Goal: Information Seeking & Learning: Learn about a topic

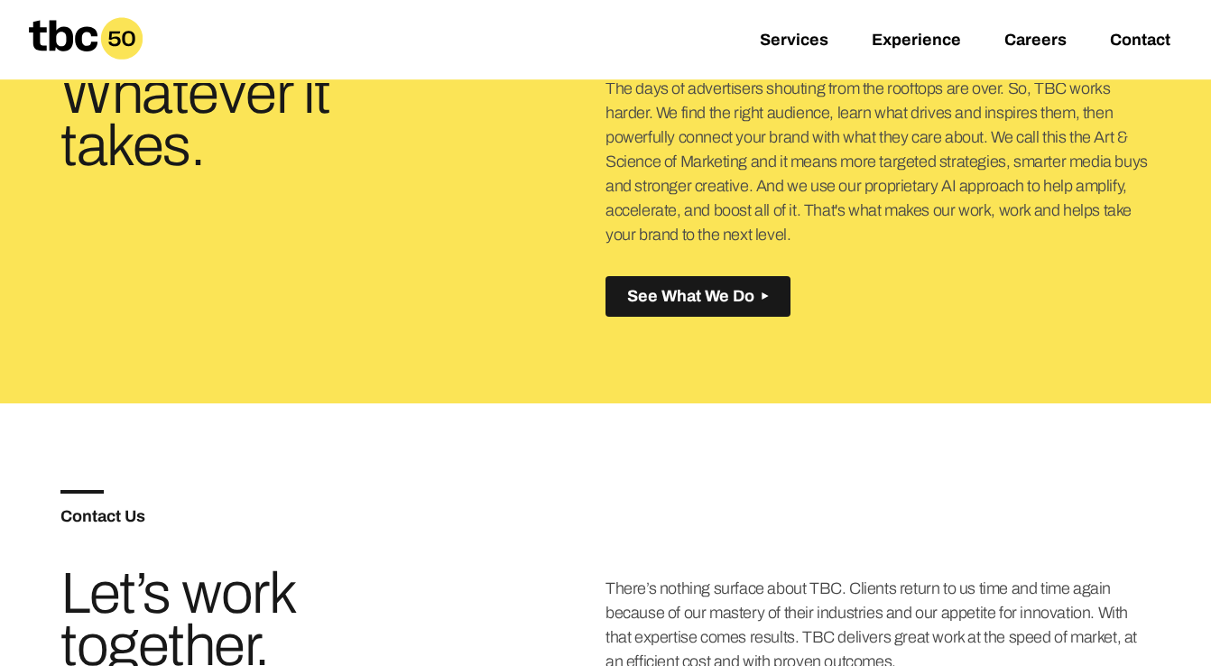
scroll to position [745, 0]
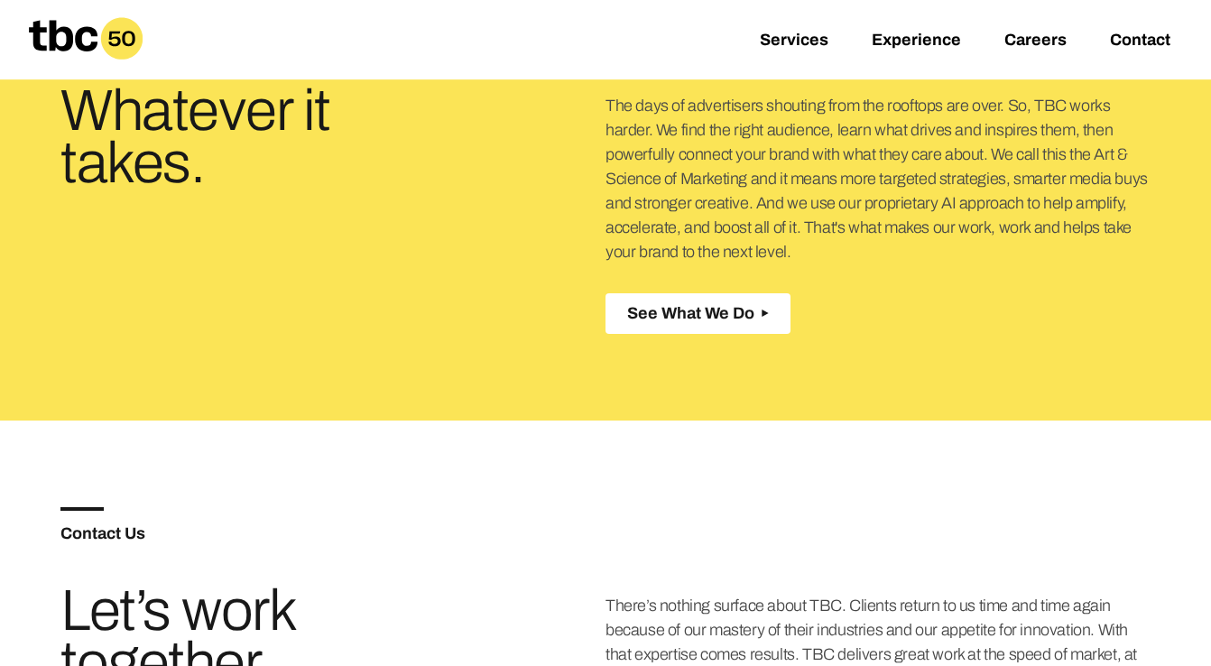
click at [719, 315] on span "See What We Do" at bounding box center [690, 313] width 127 height 19
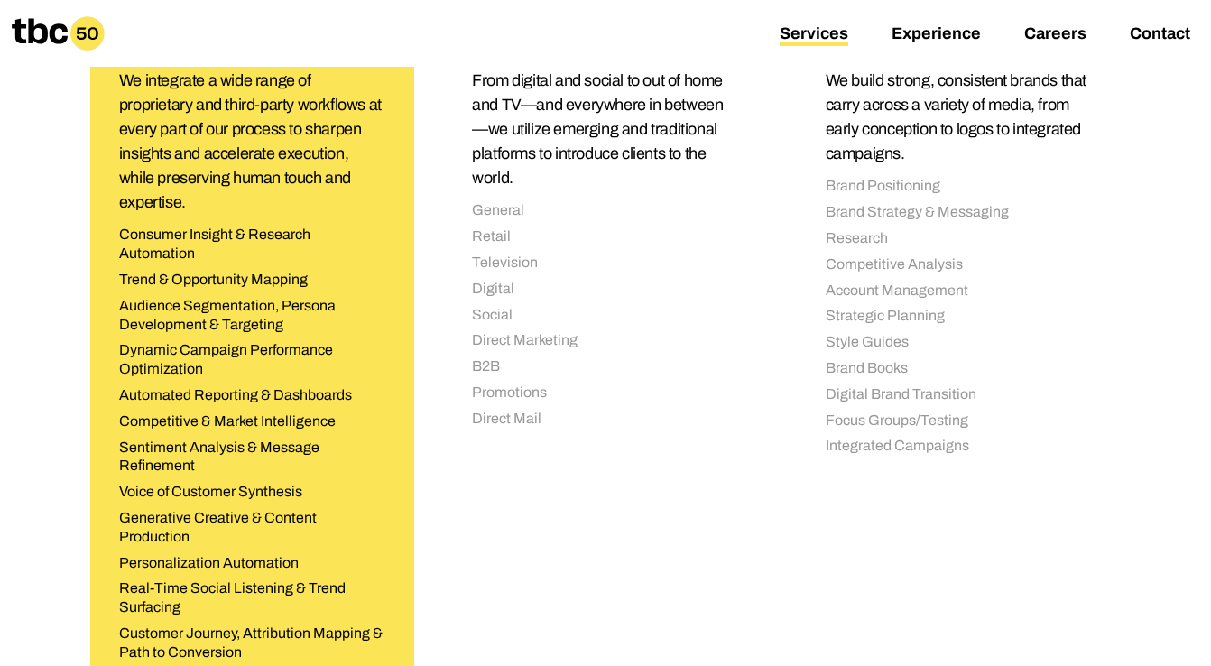
scroll to position [487, 0]
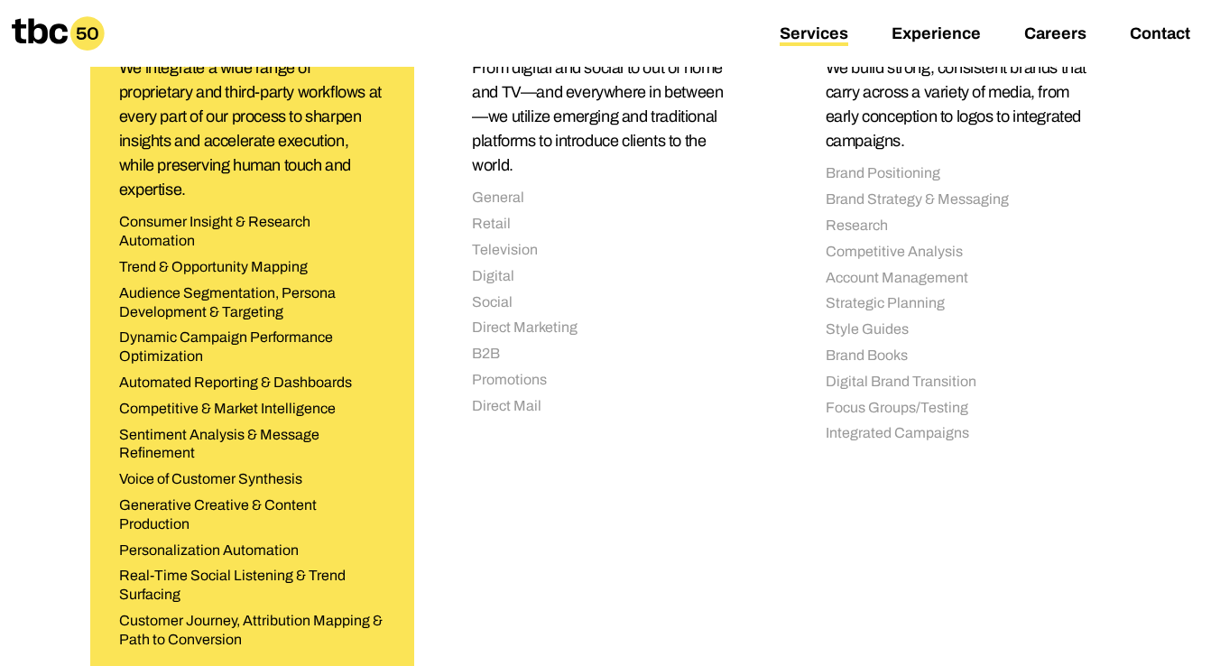
click at [232, 267] on li "Trend & Opportunity Mapping" at bounding box center [252, 267] width 266 height 19
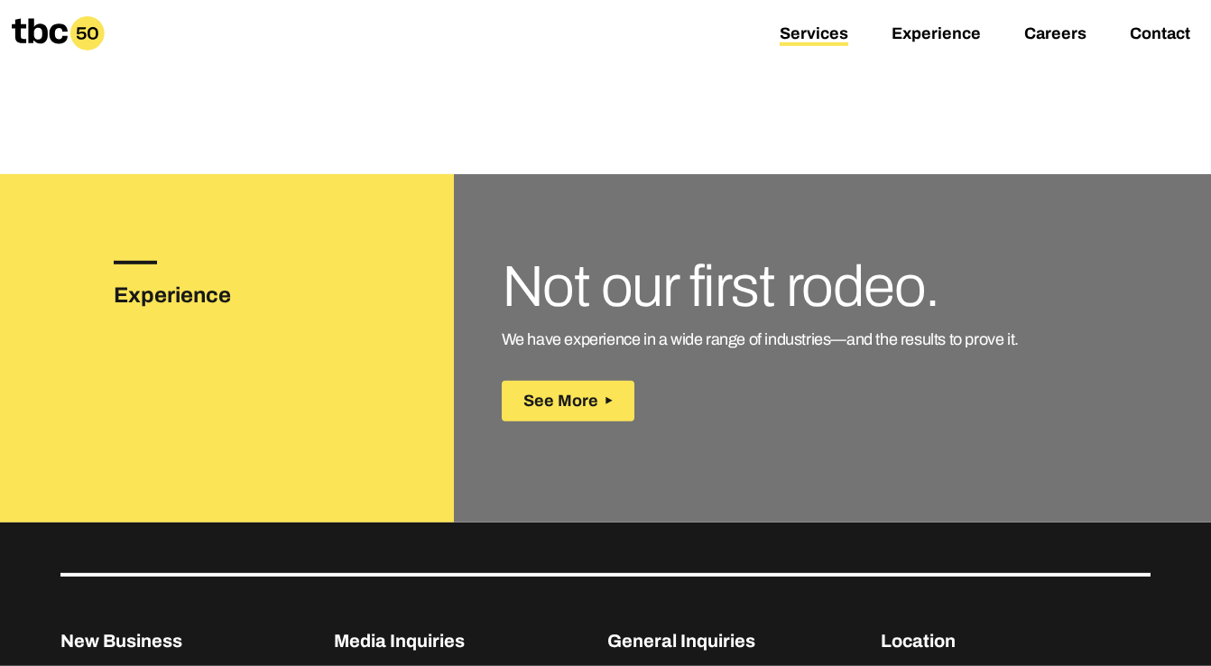
scroll to position [2771, 0]
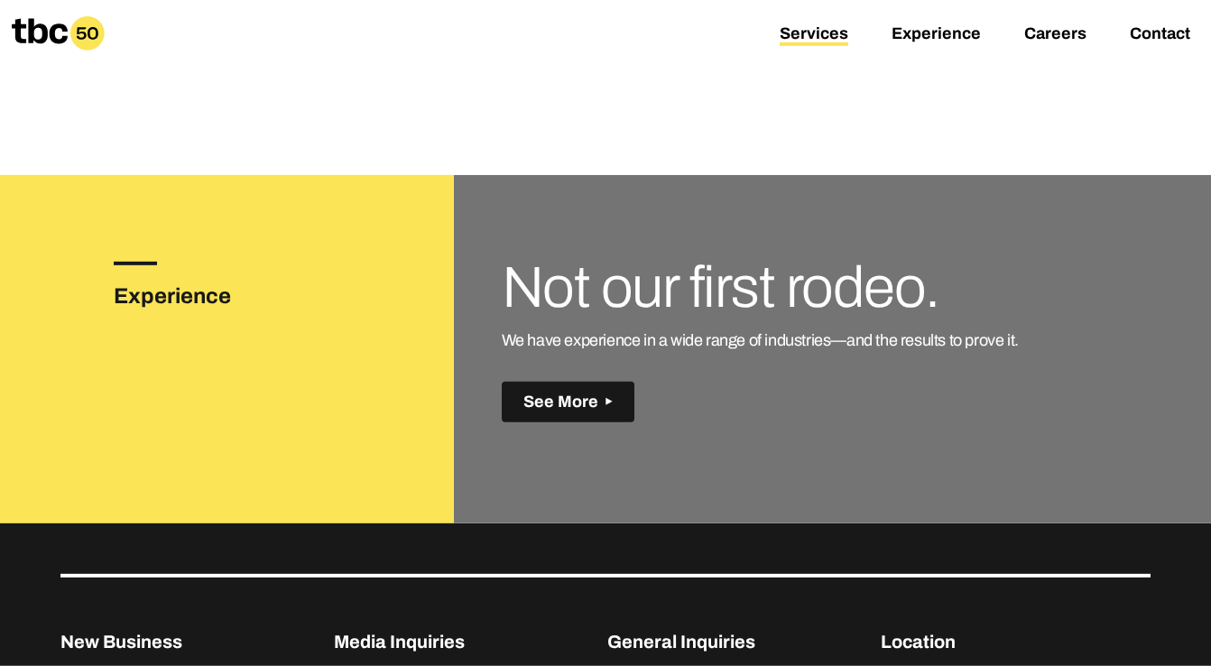
click at [586, 403] on span "See More" at bounding box center [560, 402] width 75 height 19
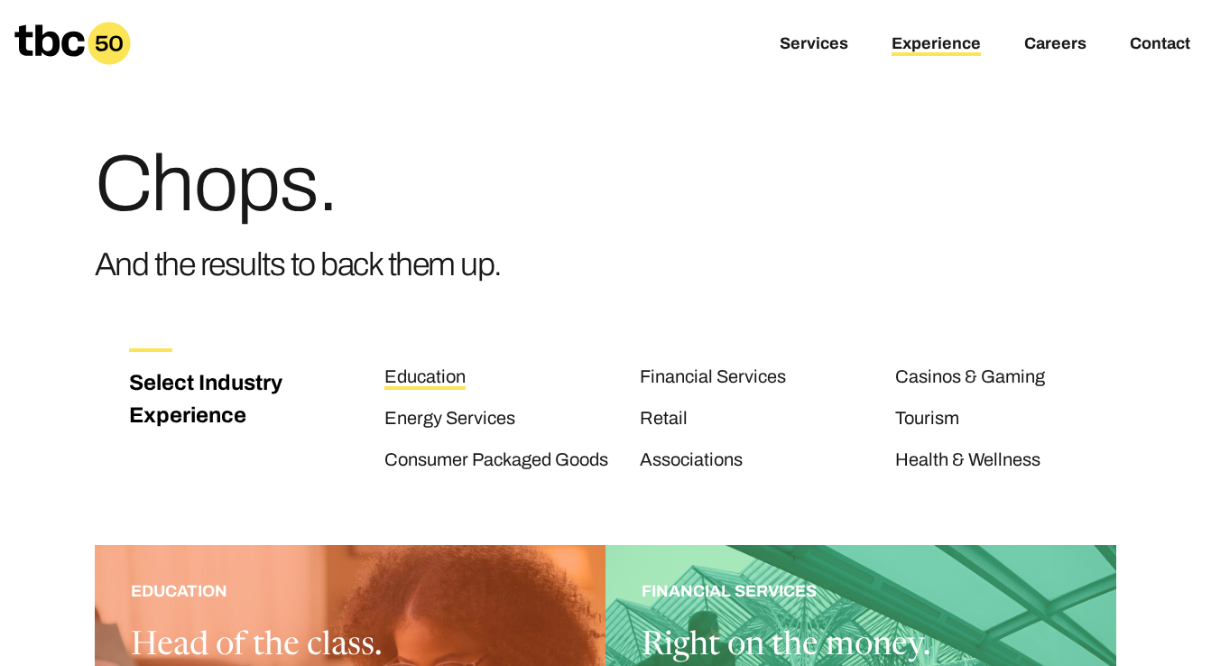
click at [430, 380] on link "Education" at bounding box center [424, 377] width 81 height 23
click at [523, 463] on link "Consumer Packaged Goods" at bounding box center [496, 460] width 224 height 23
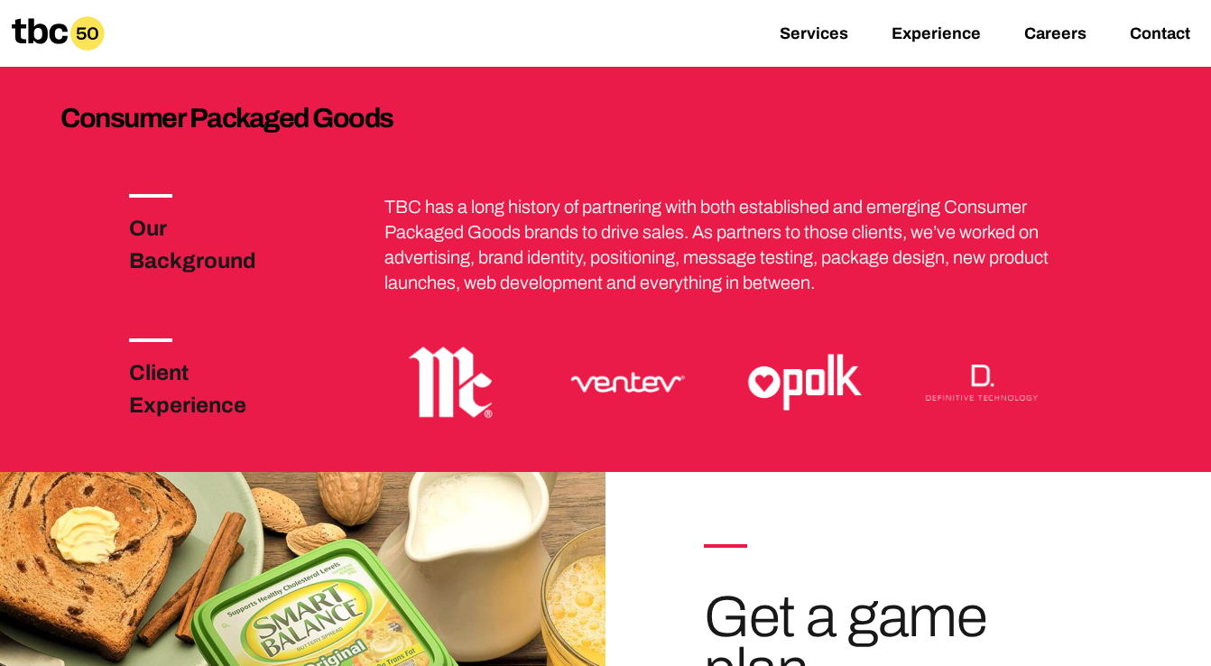
scroll to position [350, 0]
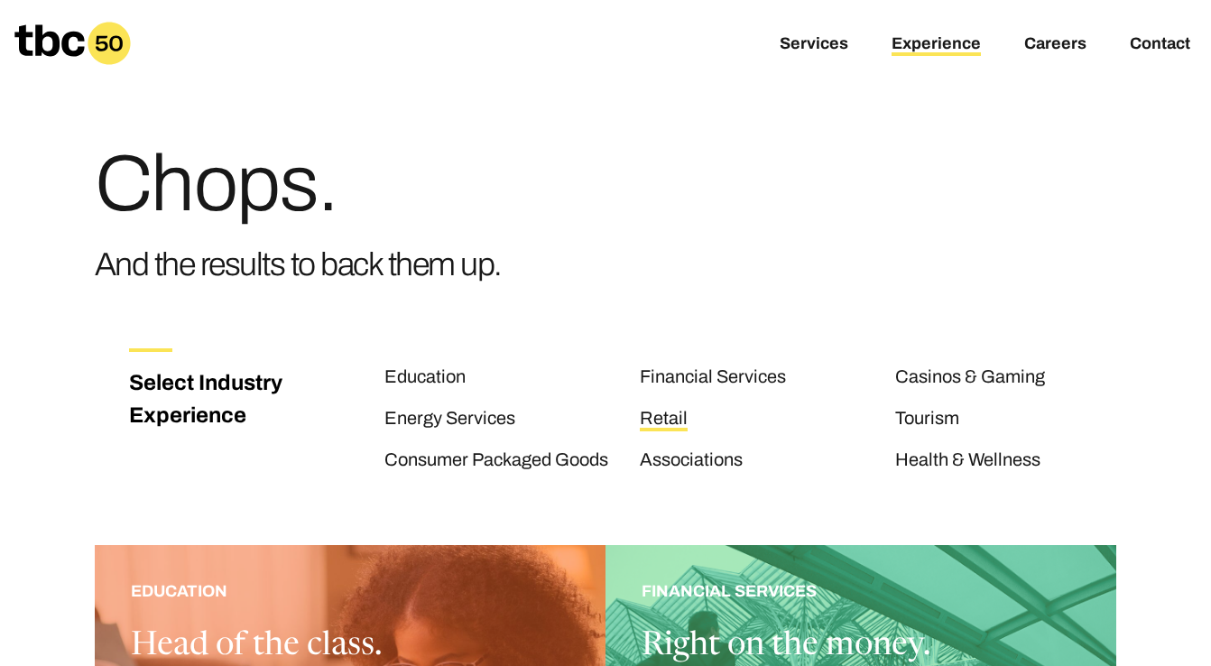
click at [673, 416] on link "Retail" at bounding box center [664, 419] width 48 height 23
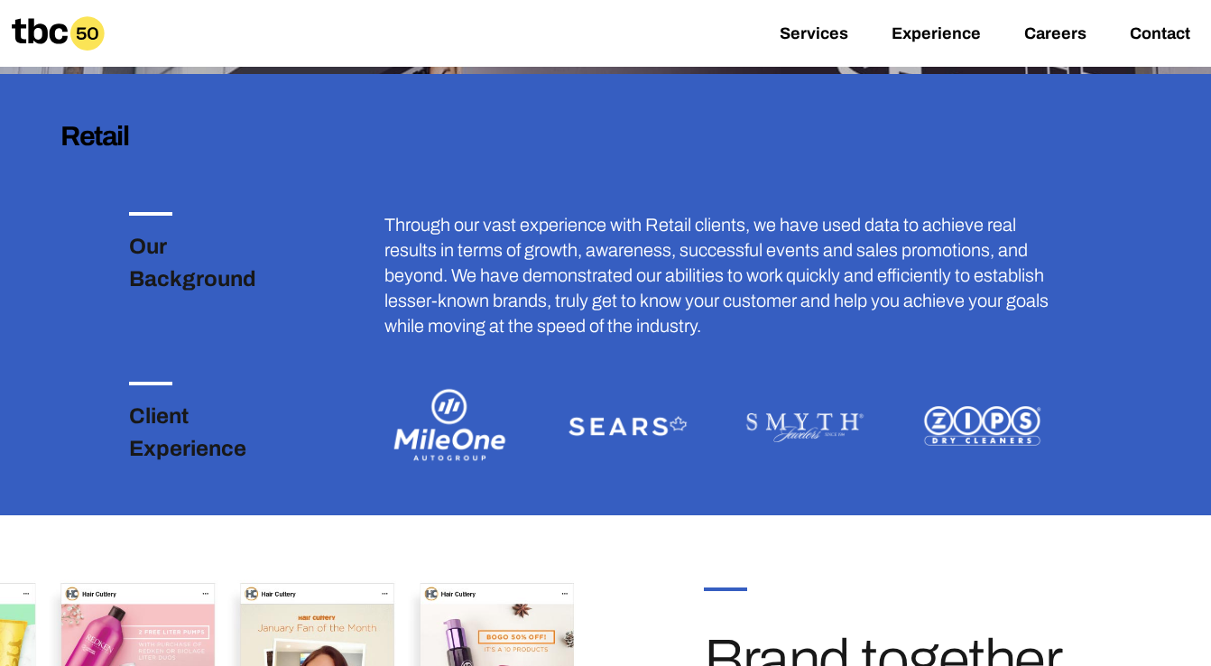
scroll to position [357, 0]
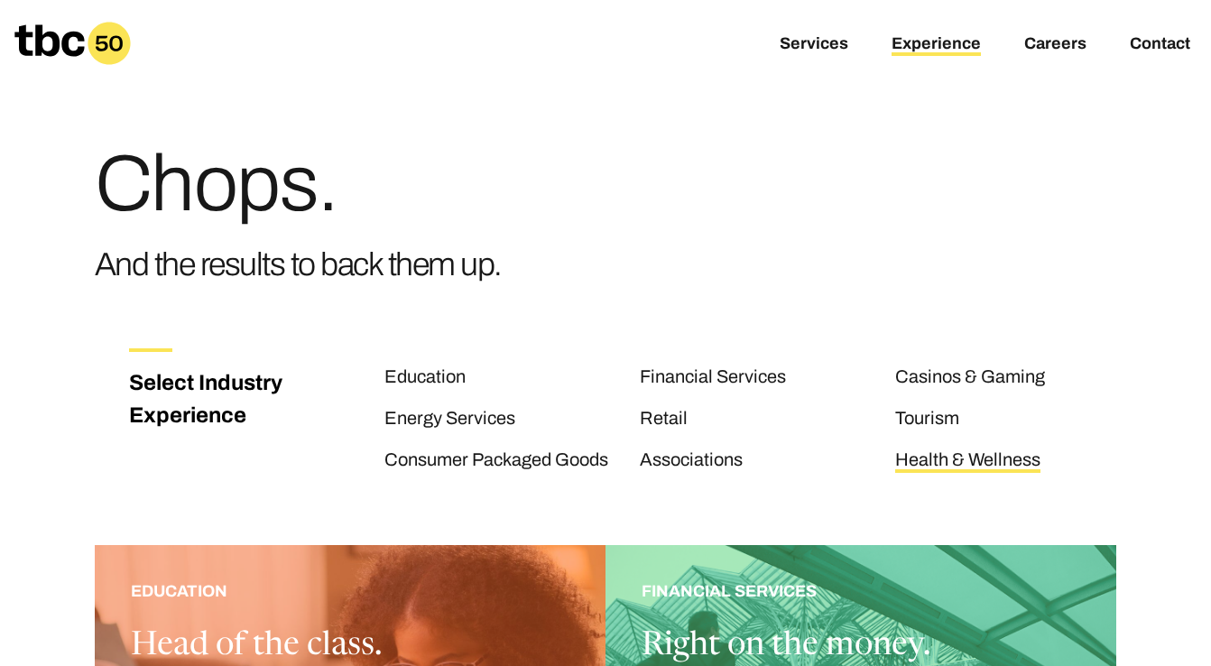
click at [948, 461] on link "Health & Wellness" at bounding box center [967, 460] width 145 height 23
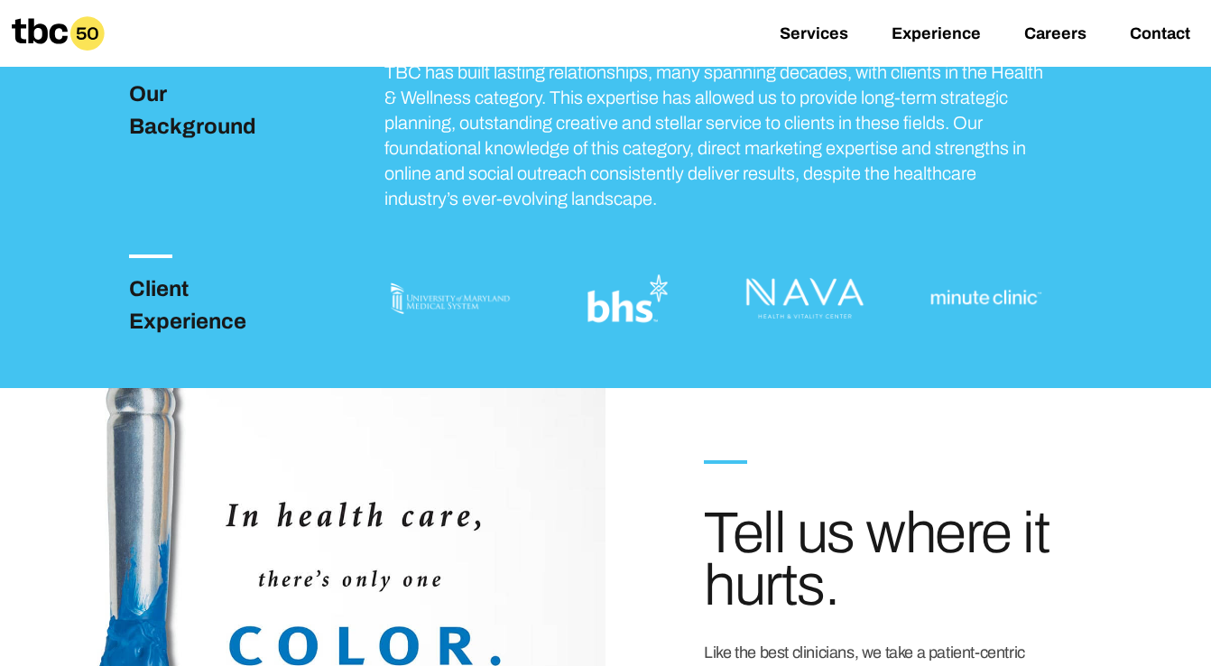
scroll to position [509, 0]
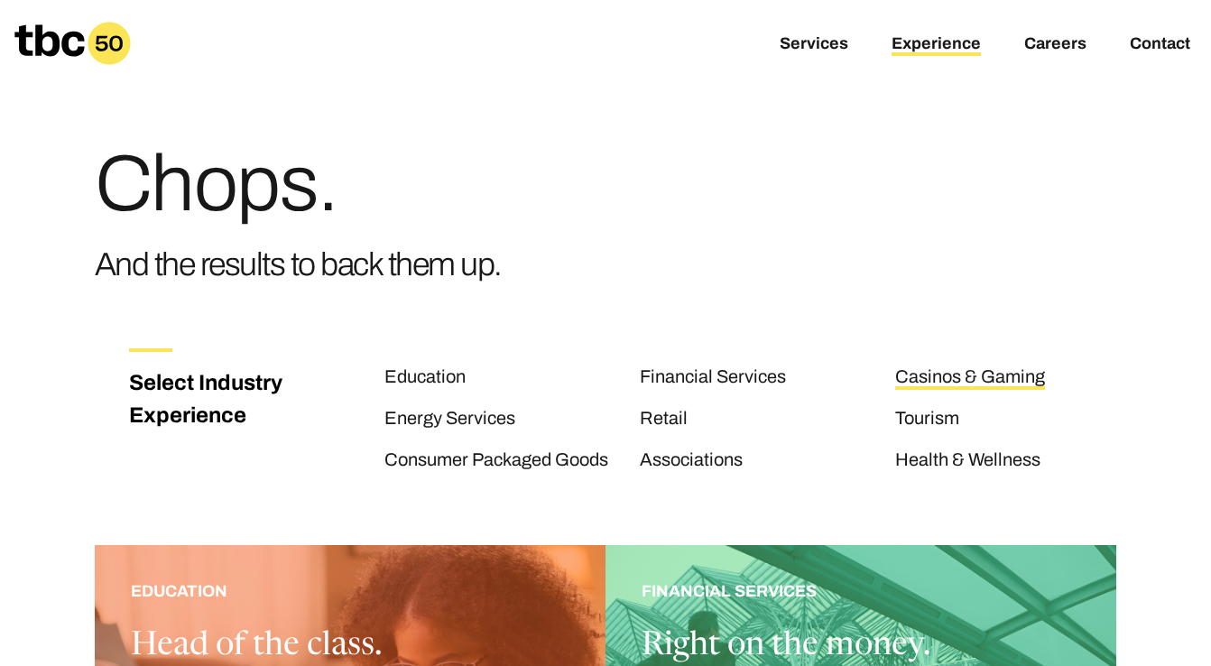
click at [940, 376] on link "Casinos & Gaming" at bounding box center [970, 377] width 150 height 23
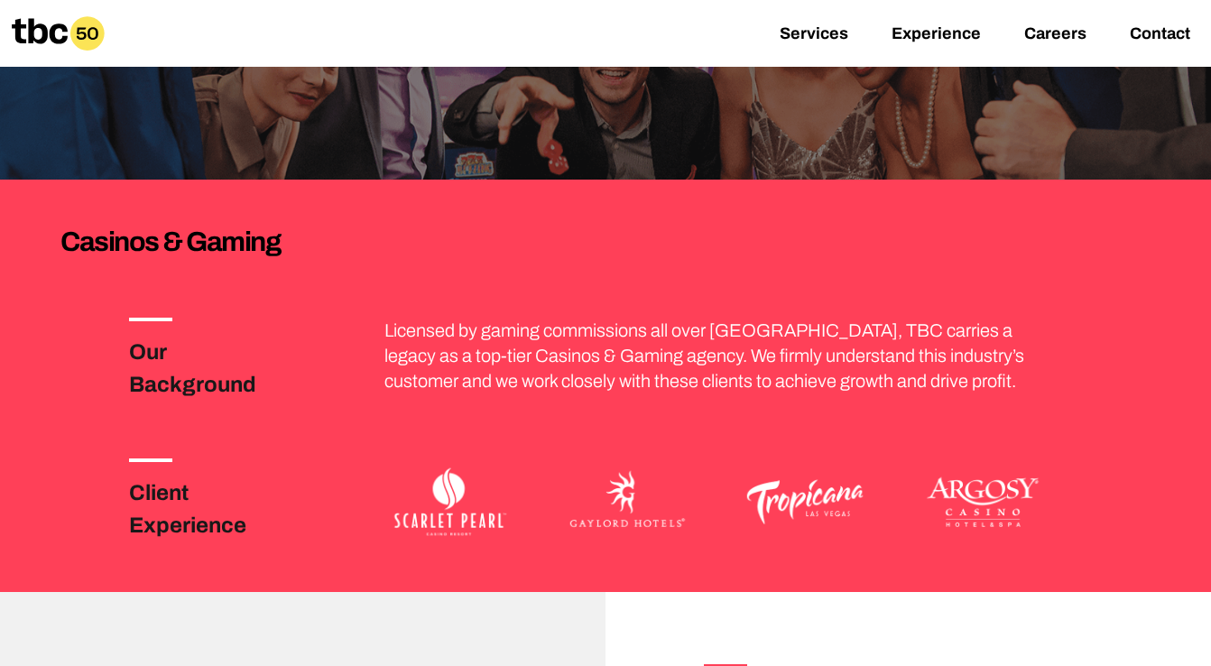
scroll to position [222, 0]
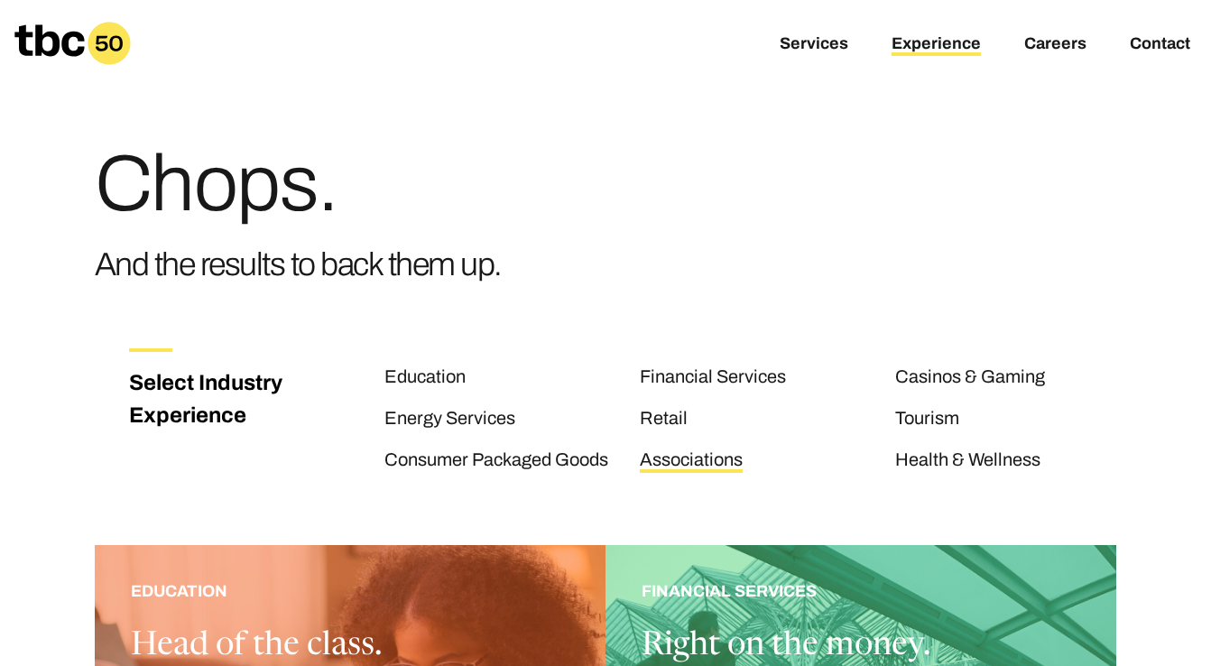
click at [676, 463] on link "Associations" at bounding box center [691, 460] width 103 height 23
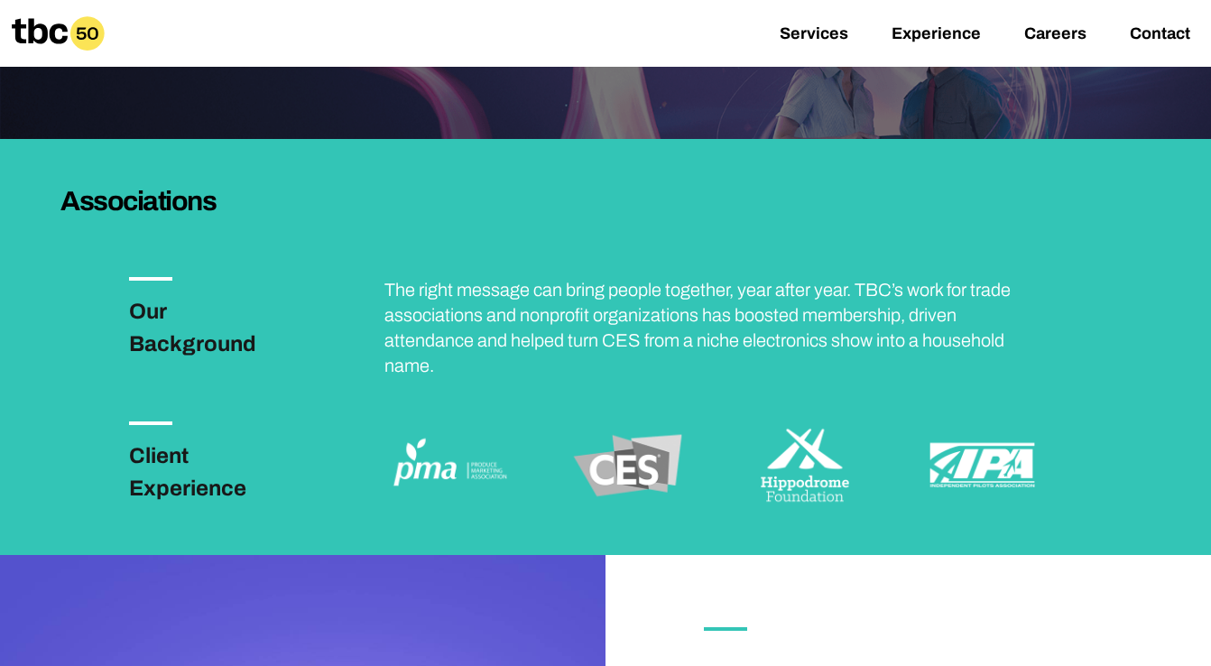
scroll to position [270, 0]
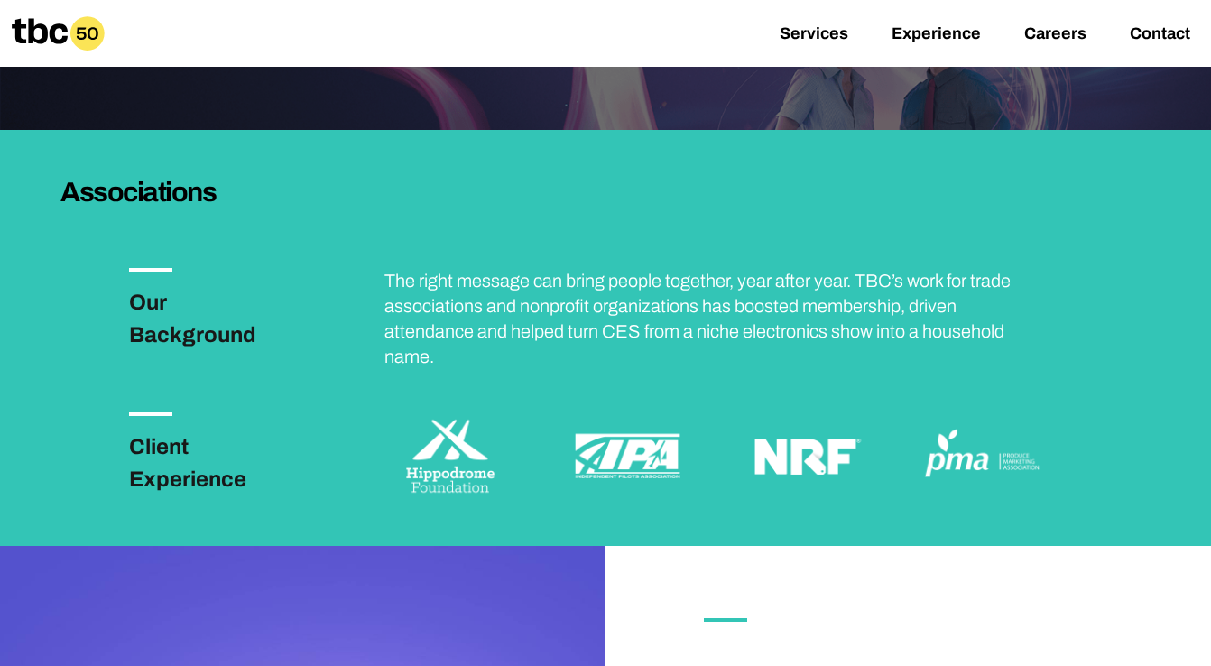
click at [797, 458] on img at bounding box center [805, 456] width 133 height 88
